Goal: Contribute content: Contribute content

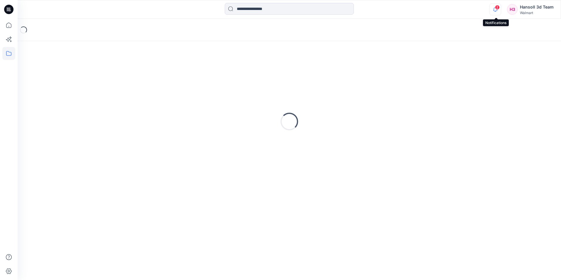
click at [498, 10] on icon "button" at bounding box center [495, 10] width 11 height 12
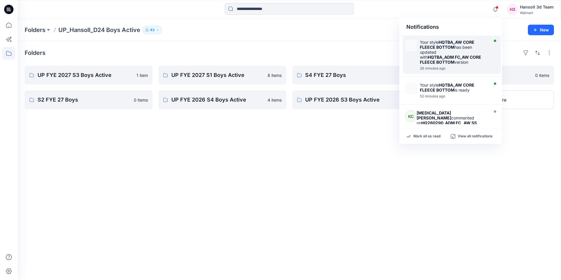
click at [479, 68] on div "26 minutes ago" at bounding box center [453, 68] width 67 height 4
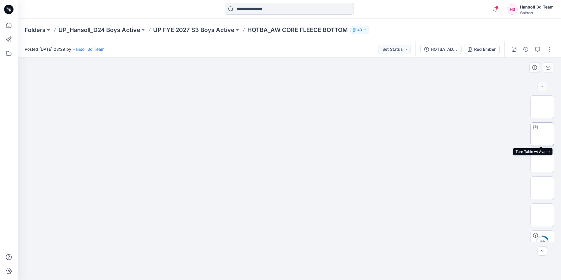
click at [542, 134] on img at bounding box center [542, 134] width 0 height 0
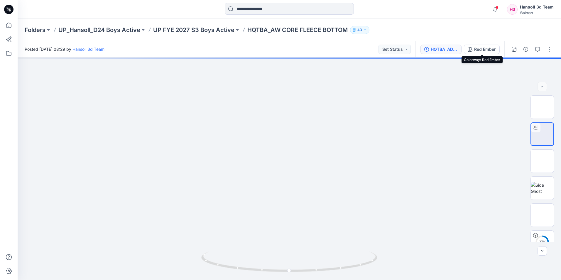
click at [452, 50] on div "HQTBA_ADM FC_AW CORE FLEECE BOTTOM" at bounding box center [444, 49] width 27 height 6
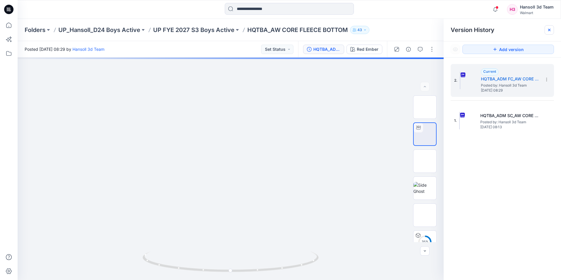
click at [550, 29] on icon at bounding box center [549, 30] width 2 height 2
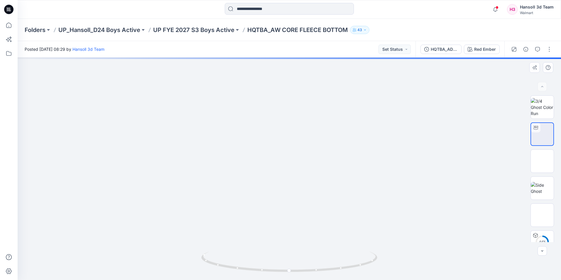
drag, startPoint x: 309, startPoint y: 242, endPoint x: 273, endPoint y: 180, distance: 72.1
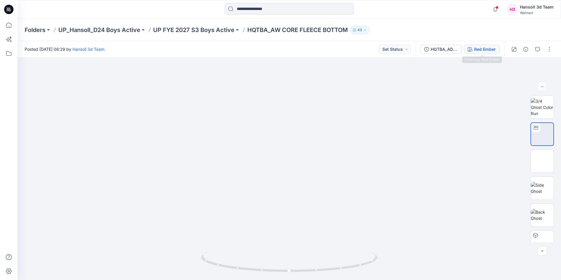
click at [477, 53] on button "Red Ember" at bounding box center [482, 49] width 36 height 9
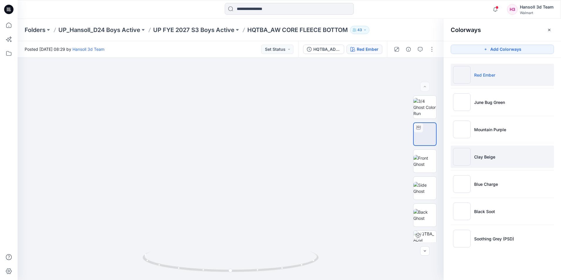
click at [496, 154] on li "Clay Beige" at bounding box center [502, 157] width 103 height 22
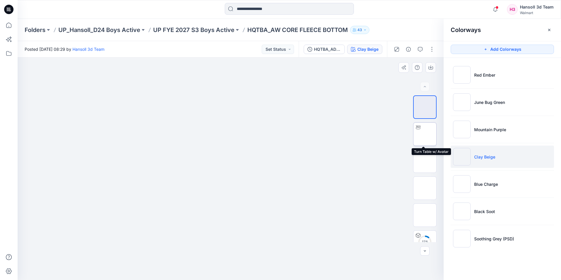
click at [425, 134] on img at bounding box center [425, 134] width 0 height 0
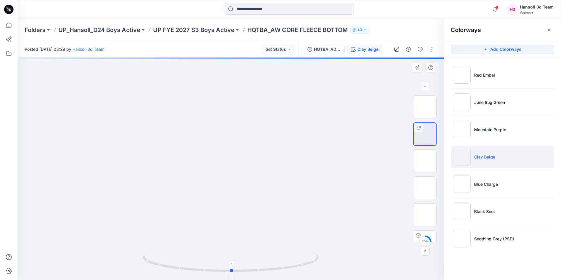
click at [233, 270] on circle at bounding box center [232, 271] width 4 height 4
drag, startPoint x: 233, startPoint y: 271, endPoint x: 310, endPoint y: 269, distance: 77.5
click at [310, 269] on icon at bounding box center [231, 262] width 177 height 22
drag, startPoint x: 307, startPoint y: 263, endPoint x: 318, endPoint y: 262, distance: 11.2
click at [318, 262] on icon at bounding box center [231, 262] width 177 height 22
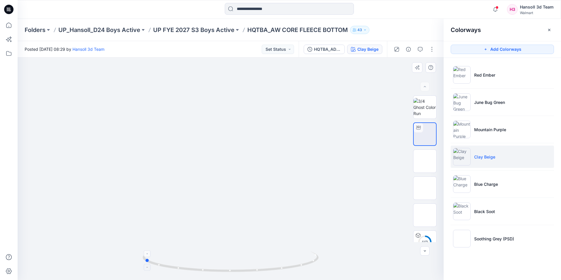
click at [318, 262] on icon at bounding box center [231, 262] width 177 height 22
drag, startPoint x: 147, startPoint y: 260, endPoint x: 242, endPoint y: 269, distance: 95.7
click at [242, 269] on icon at bounding box center [231, 262] width 177 height 22
drag, startPoint x: 240, startPoint y: 271, endPoint x: 184, endPoint y: 270, distance: 56.6
click at [184, 270] on icon at bounding box center [231, 262] width 177 height 22
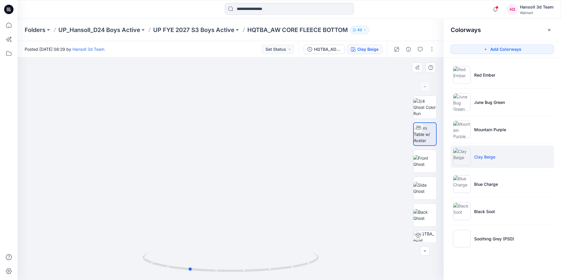
drag, startPoint x: 228, startPoint y: 257, endPoint x: 234, endPoint y: 127, distance: 130.7
click at [234, 127] on div at bounding box center [231, 168] width 426 height 222
drag, startPoint x: 233, startPoint y: 210, endPoint x: 243, endPoint y: 76, distance: 134.7
drag, startPoint x: 264, startPoint y: 214, endPoint x: 263, endPoint y: 94, distance: 120.3
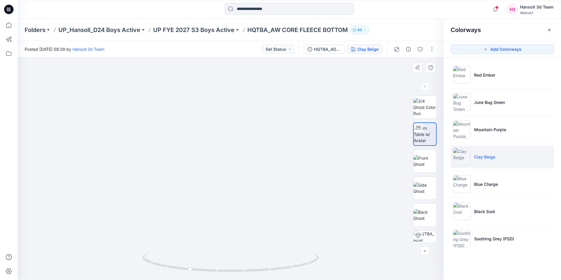
drag, startPoint x: 272, startPoint y: 209, endPoint x: 250, endPoint y: 110, distance: 101.0
drag, startPoint x: 254, startPoint y: 208, endPoint x: 260, endPoint y: 98, distance: 110.5
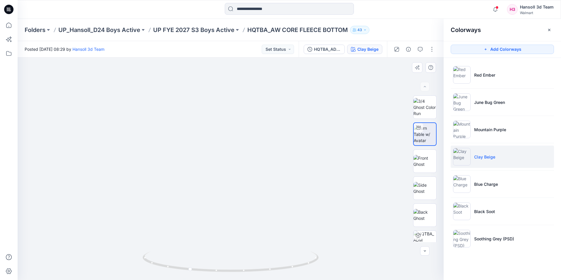
drag, startPoint x: 263, startPoint y: 185, endPoint x: 263, endPoint y: 180, distance: 4.4
click at [551, 27] on button "button" at bounding box center [548, 29] width 9 height 9
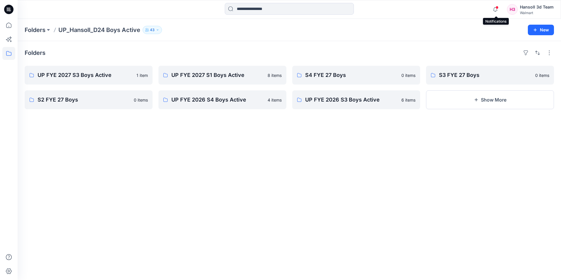
click at [497, 6] on span at bounding box center [496, 7] width 3 height 3
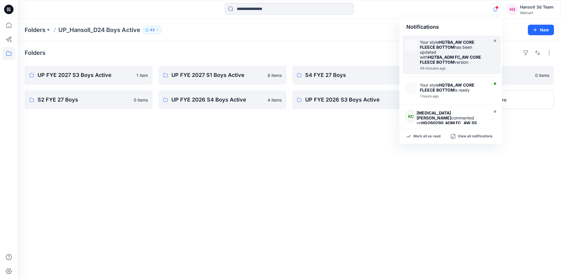
click at [432, 52] on div "Your style HQTBA_AW CORE FLEECE BOTTOM has been updated with HQTBA_ADM FC_AW CO…" at bounding box center [453, 52] width 67 height 25
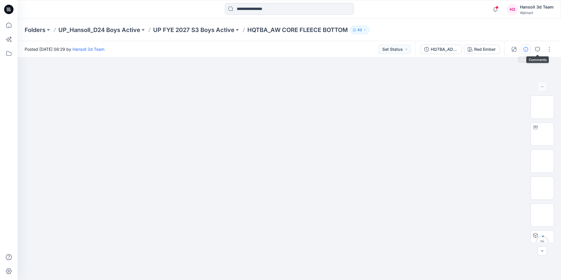
click at [526, 48] on icon "button" at bounding box center [525, 49] width 5 height 5
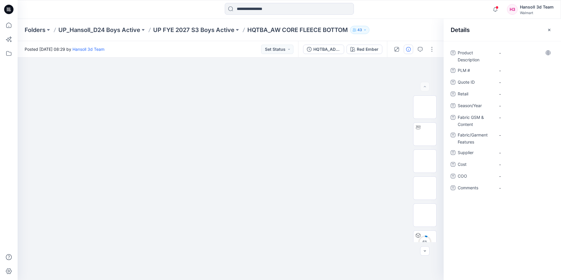
click at [516, 57] on div "-" at bounding box center [524, 55] width 59 height 15
click at [503, 54] on Description "-" at bounding box center [524, 53] width 51 height 6
type textarea "**********"
click at [515, 79] on ID "-" at bounding box center [524, 82] width 51 height 6
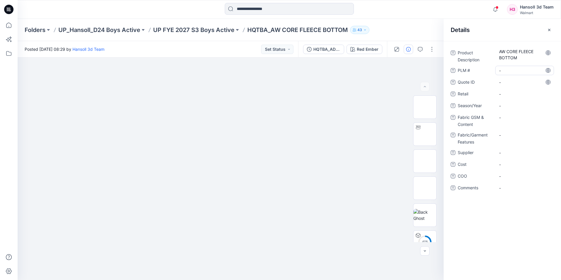
click at [517, 70] on \ "-" at bounding box center [524, 70] width 51 height 6
click at [519, 94] on span "-" at bounding box center [524, 94] width 51 height 6
click at [519, 86] on div "-" at bounding box center [524, 81] width 59 height 9
type textarea "***"
click at [521, 98] on div "-" at bounding box center [524, 93] width 59 height 9
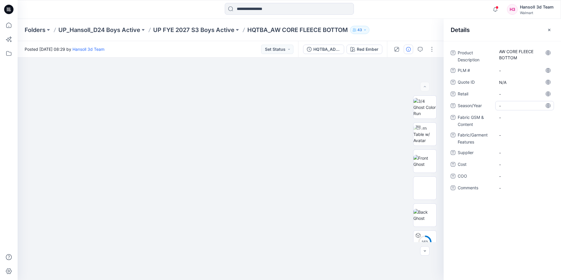
click at [520, 104] on span "-" at bounding box center [524, 106] width 51 height 6
type textarea "*********"
click at [510, 115] on Content "-" at bounding box center [524, 117] width 51 height 6
type textarea "**********"
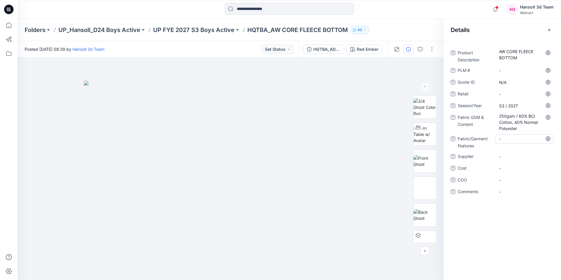
click at [520, 143] on div "-" at bounding box center [524, 138] width 59 height 9
click at [517, 158] on span "-" at bounding box center [524, 156] width 51 height 6
type textarea "**********"
click at [512, 185] on div "Product Description AW CORE FLEECE BOTTOM PLM # - Quote ID N/A Retail - Season/…" at bounding box center [502, 125] width 103 height 155
click at [514, 182] on span "-" at bounding box center [524, 180] width 51 height 6
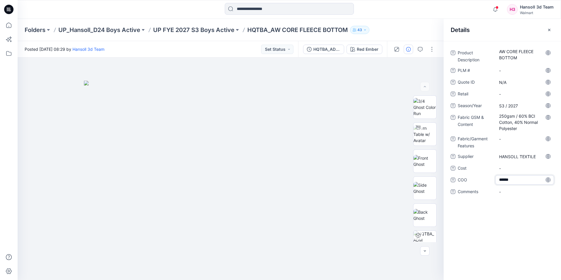
type textarea "*******"
click at [513, 187] on div "-" at bounding box center [524, 191] width 59 height 9
type textarea "*"
type textarea "**********"
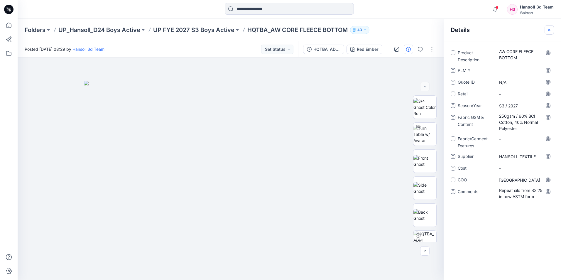
click at [551, 30] on icon "button" at bounding box center [549, 30] width 5 height 5
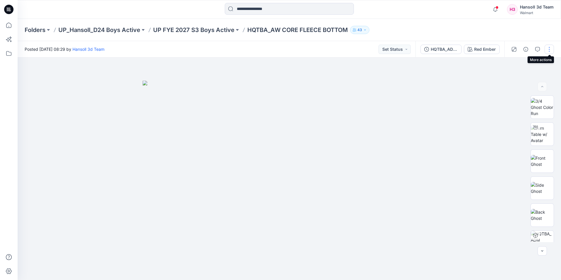
click at [550, 50] on button "button" at bounding box center [548, 49] width 9 height 9
click at [520, 79] on button "Edit" at bounding box center [525, 79] width 54 height 11
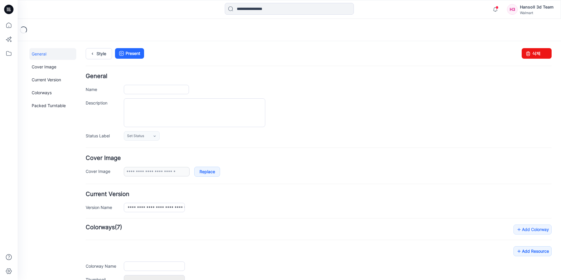
type input "**********"
type input "*********"
type input "**********"
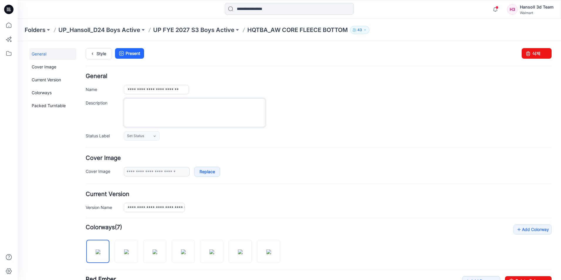
click at [187, 118] on textarea "Description" at bounding box center [194, 112] width 141 height 29
type textarea "*"
type textarea "**********"
click at [353, 142] on form "**********" at bounding box center [319, 269] width 466 height 393
click at [92, 52] on icon at bounding box center [92, 53] width 8 height 11
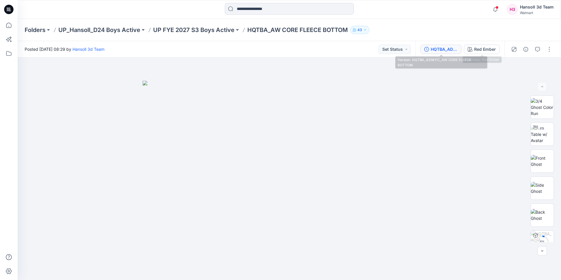
click at [446, 46] on div "HQTBA_ADM FC_AW CORE FLEECE BOTTOM" at bounding box center [444, 49] width 27 height 6
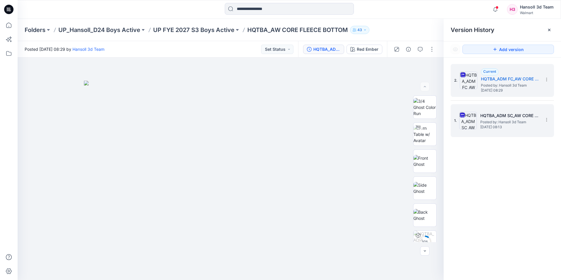
click at [528, 128] on span "Monday, September 08, 2025 08:13" at bounding box center [509, 127] width 59 height 4
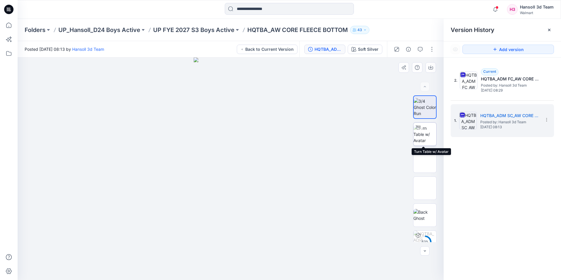
click at [422, 130] on img at bounding box center [424, 134] width 23 height 18
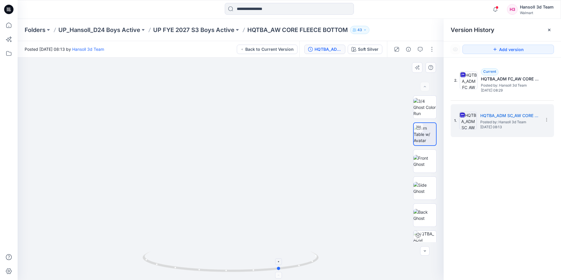
drag, startPoint x: 231, startPoint y: 270, endPoint x: 280, endPoint y: 266, distance: 50.1
click at [280, 266] on icon at bounding box center [231, 262] width 177 height 22
drag, startPoint x: 280, startPoint y: 269, endPoint x: 319, endPoint y: 262, distance: 40.6
click at [319, 262] on icon at bounding box center [231, 262] width 177 height 22
click at [549, 28] on icon at bounding box center [549, 30] width 5 height 5
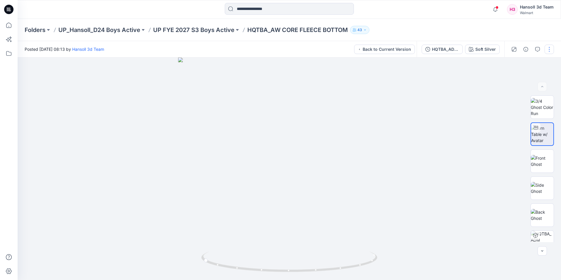
click at [552, 50] on button "button" at bounding box center [548, 49] width 9 height 9
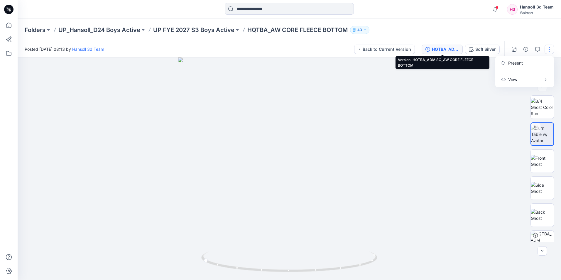
click at [445, 49] on div "HQTBA_ADM SC_AW CORE FLEECE BOTTOM" at bounding box center [445, 49] width 27 height 6
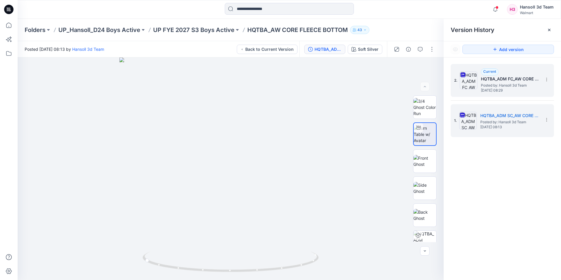
click at [489, 77] on h5 "HQTBA_ADM FC_AW CORE FLEECE BOTTOM" at bounding box center [510, 78] width 59 height 7
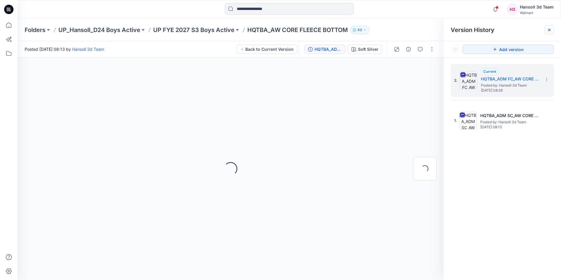
click at [551, 32] on icon at bounding box center [549, 30] width 5 height 5
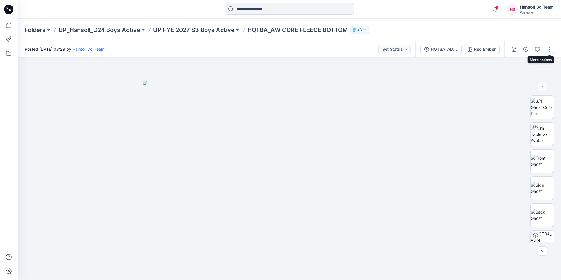
click at [552, 49] on button "button" at bounding box center [548, 49] width 9 height 9
click at [519, 77] on button "Edit" at bounding box center [525, 79] width 54 height 11
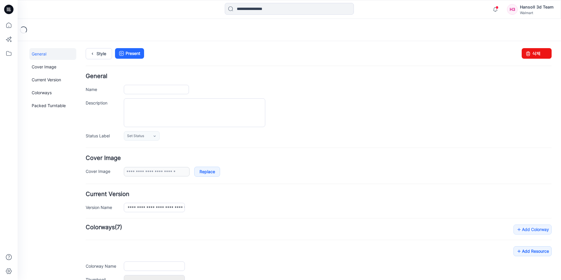
type input "**********"
type textarea "**********"
type input "*********"
type input "**********"
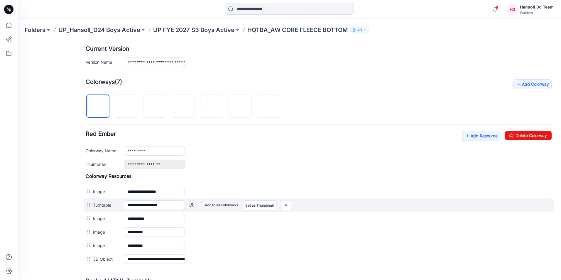
scroll to position [198, 0]
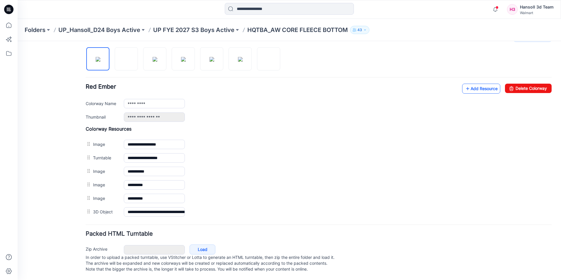
click at [482, 84] on link "Add Resource" at bounding box center [481, 89] width 38 height 10
